Goal: Task Accomplishment & Management: Manage account settings

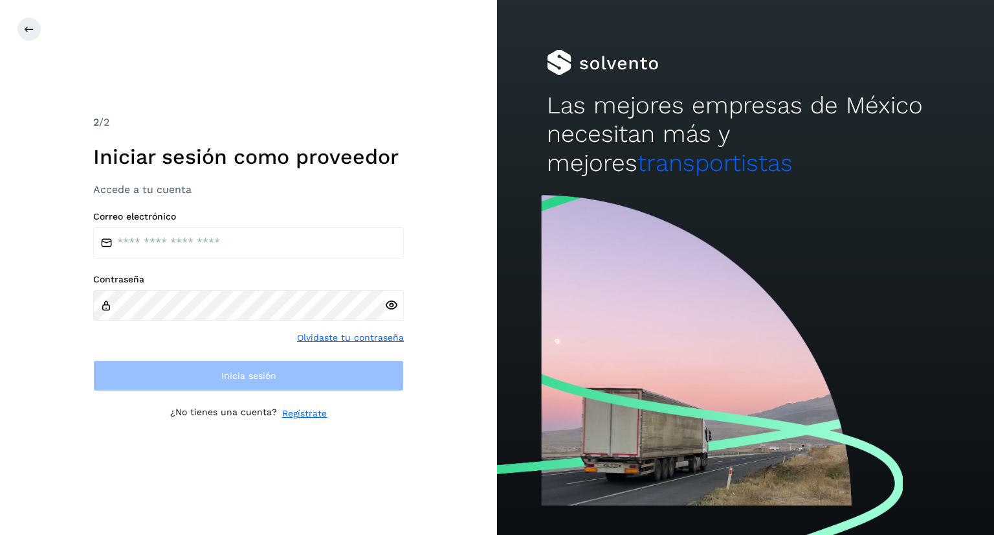
click at [566, 61] on div at bounding box center [745, 63] width 397 height 26
click at [34, 39] on button at bounding box center [29, 29] width 25 height 25
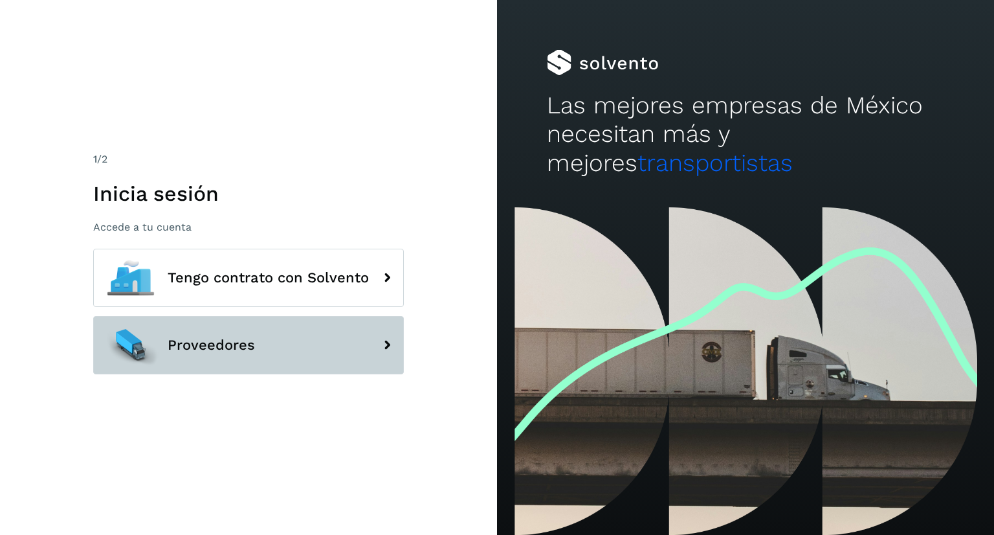
click at [180, 349] on span "Proveedores" at bounding box center [211, 345] width 87 height 16
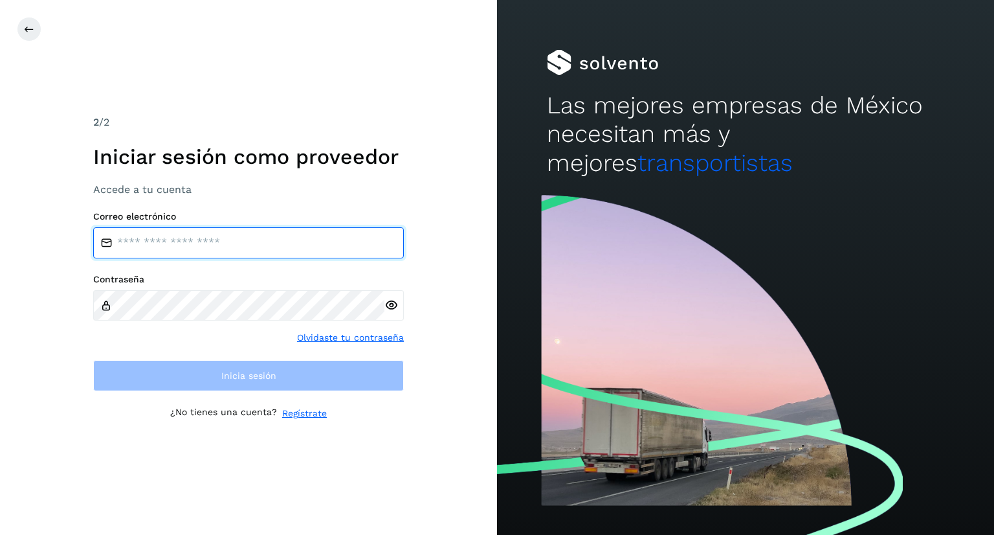
click at [139, 241] on input "email" at bounding box center [248, 242] width 311 height 31
type input "**********"
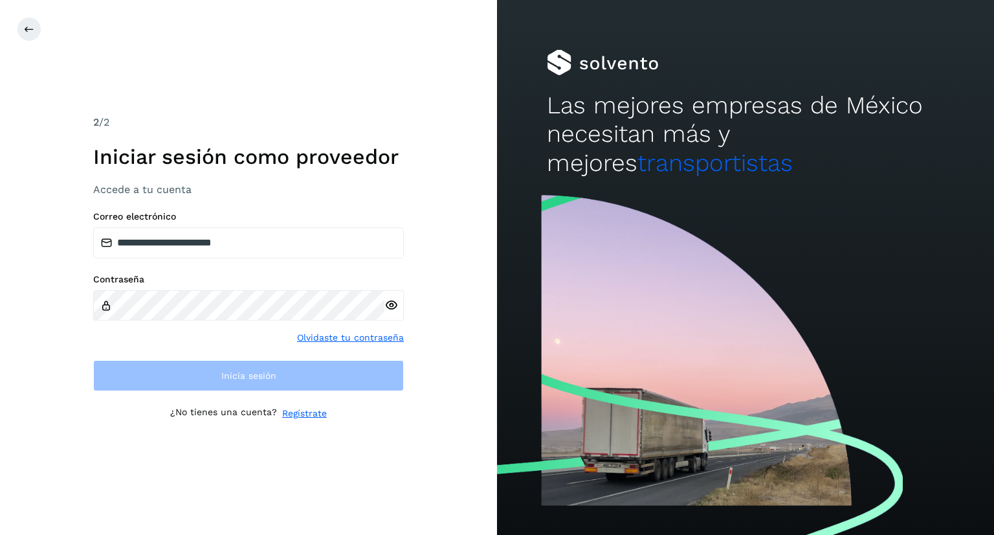
click at [579, 68] on div at bounding box center [745, 63] width 397 height 26
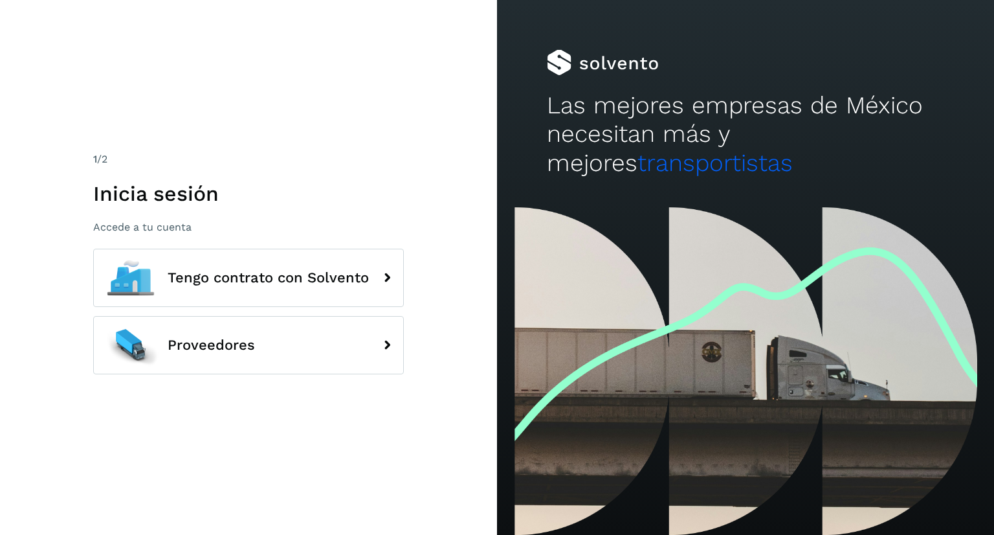
click at [730, 328] on div at bounding box center [745, 371] width 497 height 328
click at [694, 363] on div at bounding box center [745, 371] width 497 height 328
click at [533, 400] on div at bounding box center [745, 371] width 497 height 328
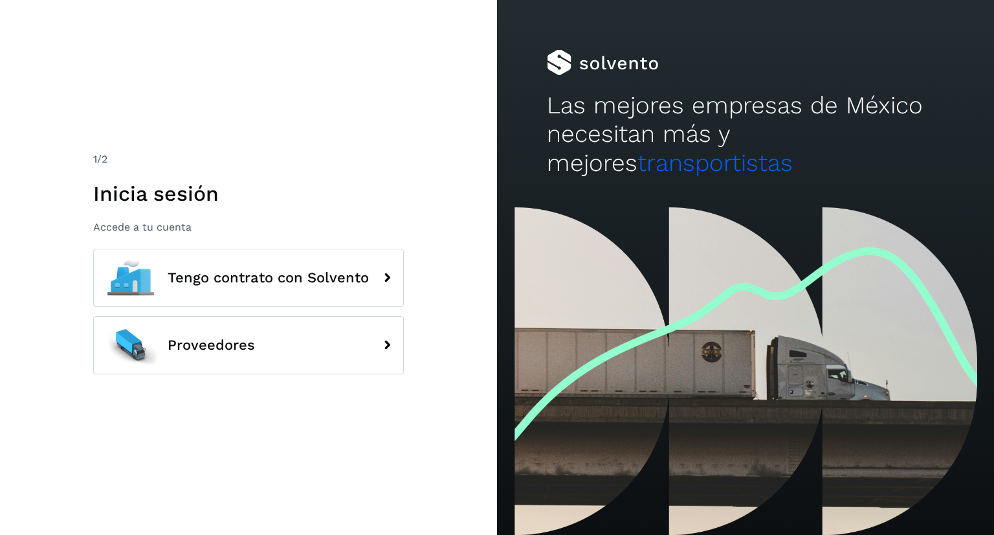
click at [511, 410] on div at bounding box center [745, 371] width 497 height 328
drag, startPoint x: 521, startPoint y: 413, endPoint x: 700, endPoint y: 340, distance: 193.7
click at [691, 343] on div at bounding box center [745, 371] width 497 height 328
click at [122, 205] on h1 "Inicia sesión" at bounding box center [248, 193] width 311 height 25
click at [132, 225] on p "Accede a tu cuenta" at bounding box center [248, 227] width 311 height 12
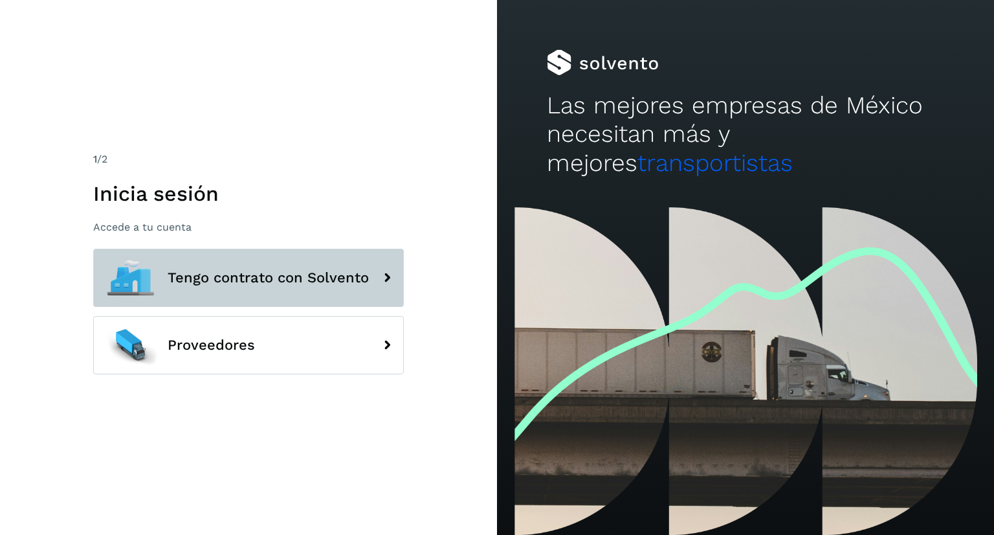
click at [324, 289] on button "Tengo contrato con Solvento" at bounding box center [248, 278] width 311 height 58
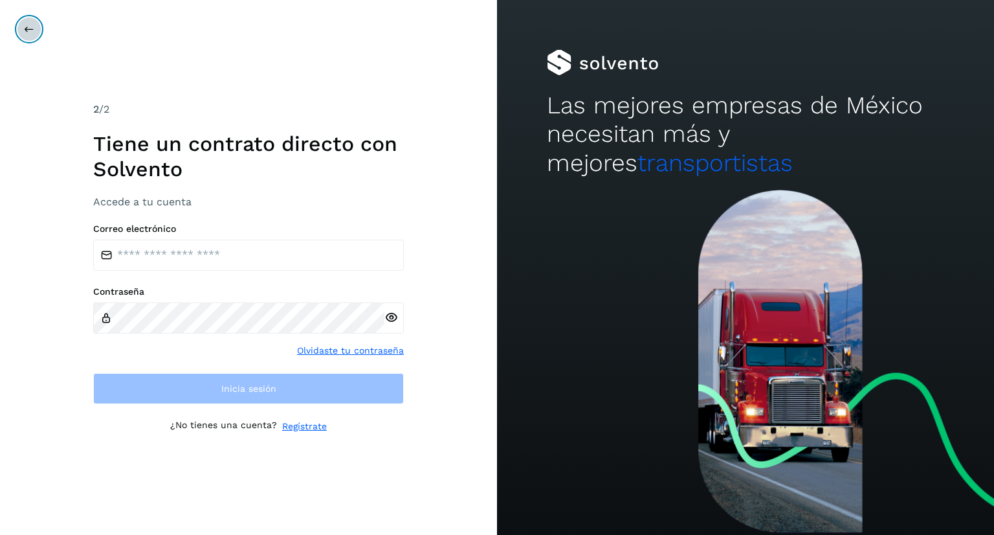
click at [36, 39] on button at bounding box center [29, 29] width 25 height 25
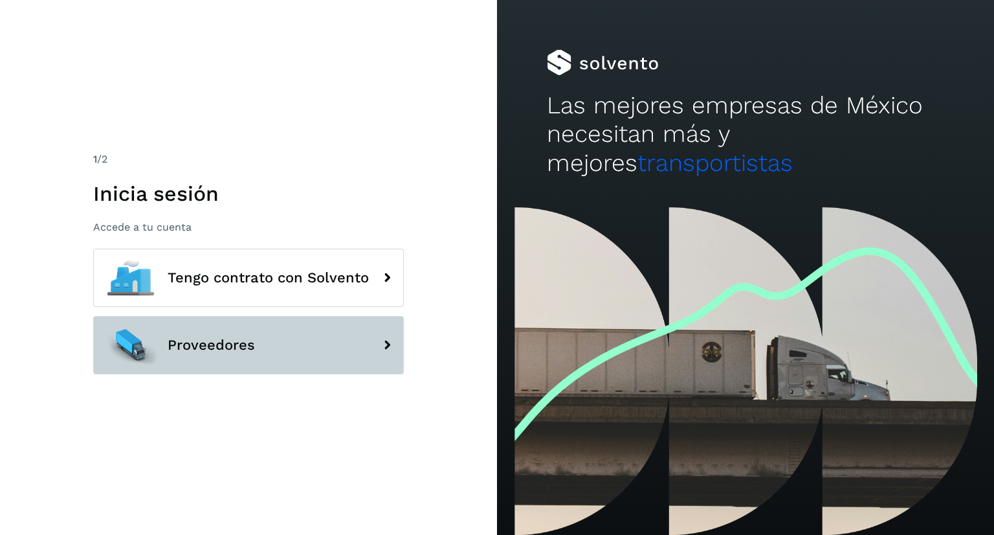
click at [199, 322] on button "Proveedores" at bounding box center [248, 345] width 311 height 58
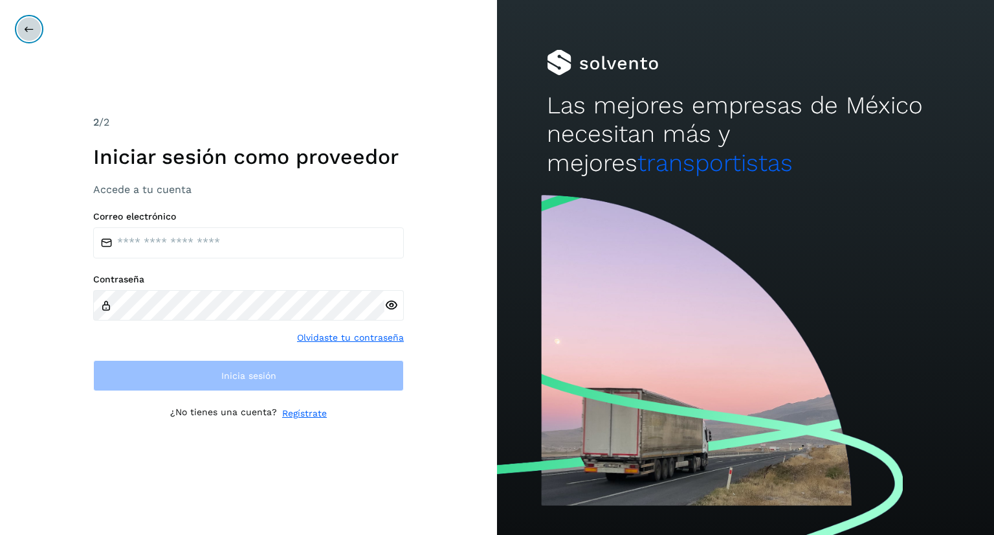
click at [34, 25] on button at bounding box center [29, 29] width 25 height 25
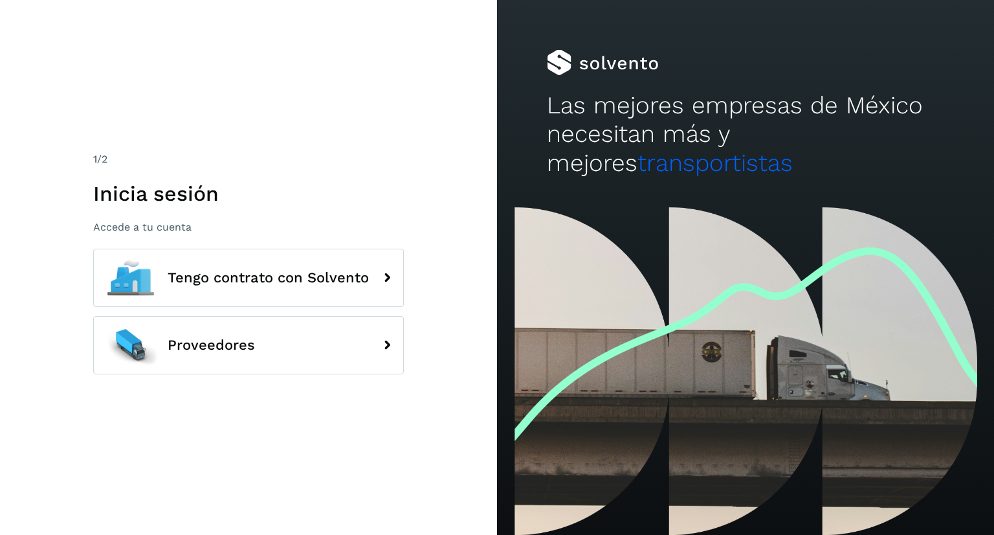
click at [676, 182] on div "Las mejores empresas de México necesitan más y mejores transportistas" at bounding box center [745, 103] width 497 height 207
